Goal: Task Accomplishment & Management: Manage account settings

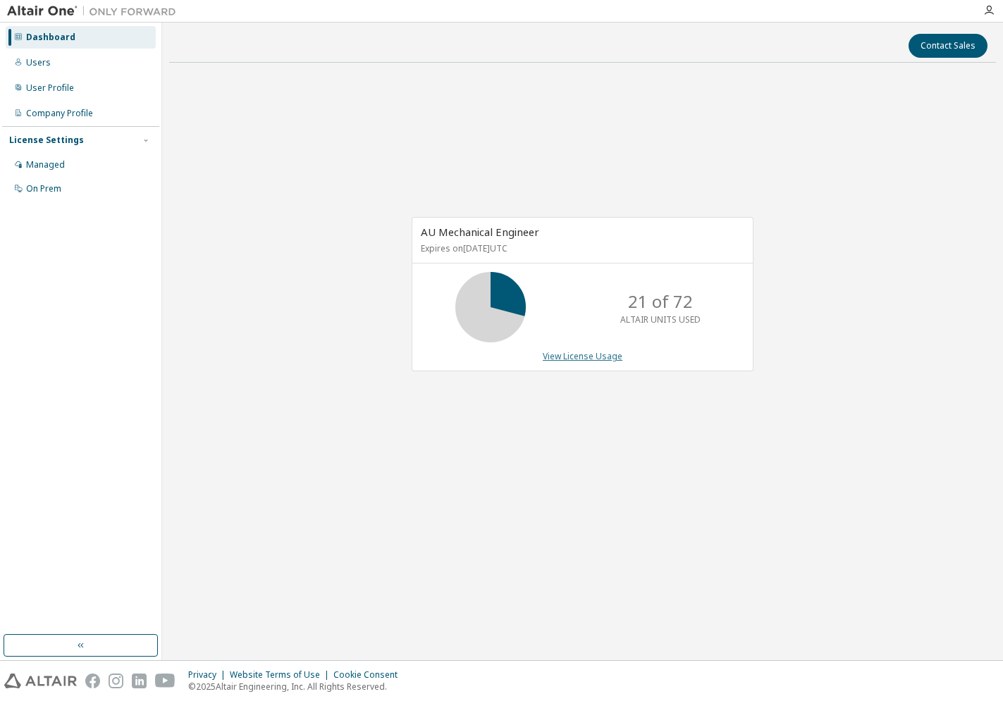
click at [586, 361] on link "View License Usage" at bounding box center [583, 356] width 80 height 12
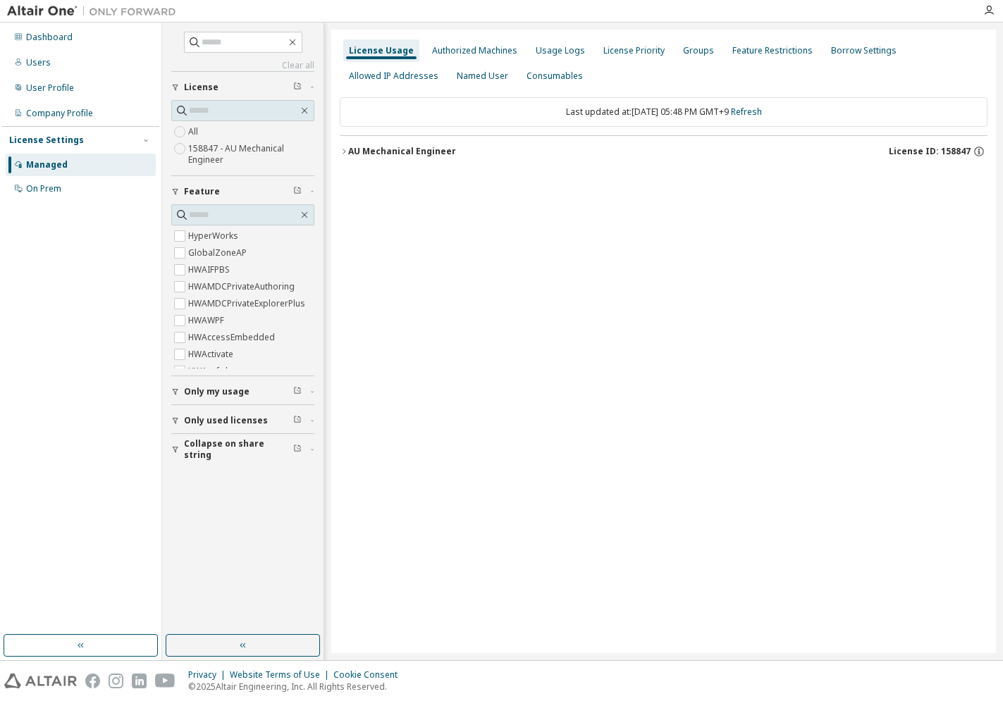
click at [420, 154] on div "AU Mechanical Engineer" at bounding box center [402, 151] width 108 height 11
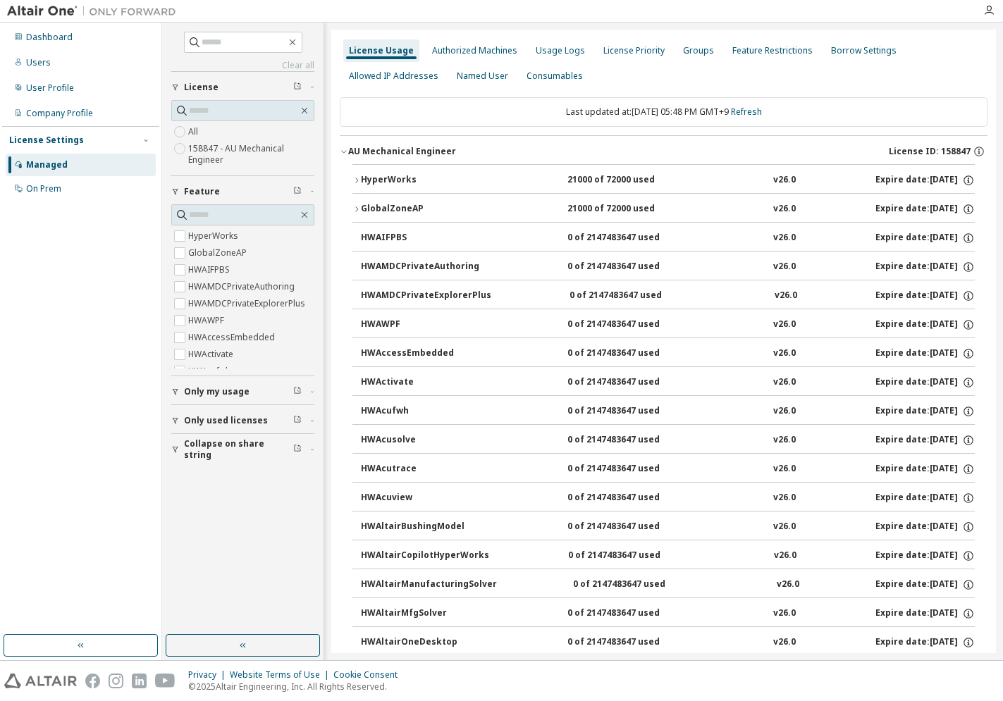
click at [409, 178] on div "HyperWorks" at bounding box center [424, 180] width 127 height 13
